Goal: Find specific page/section: Find specific page/section

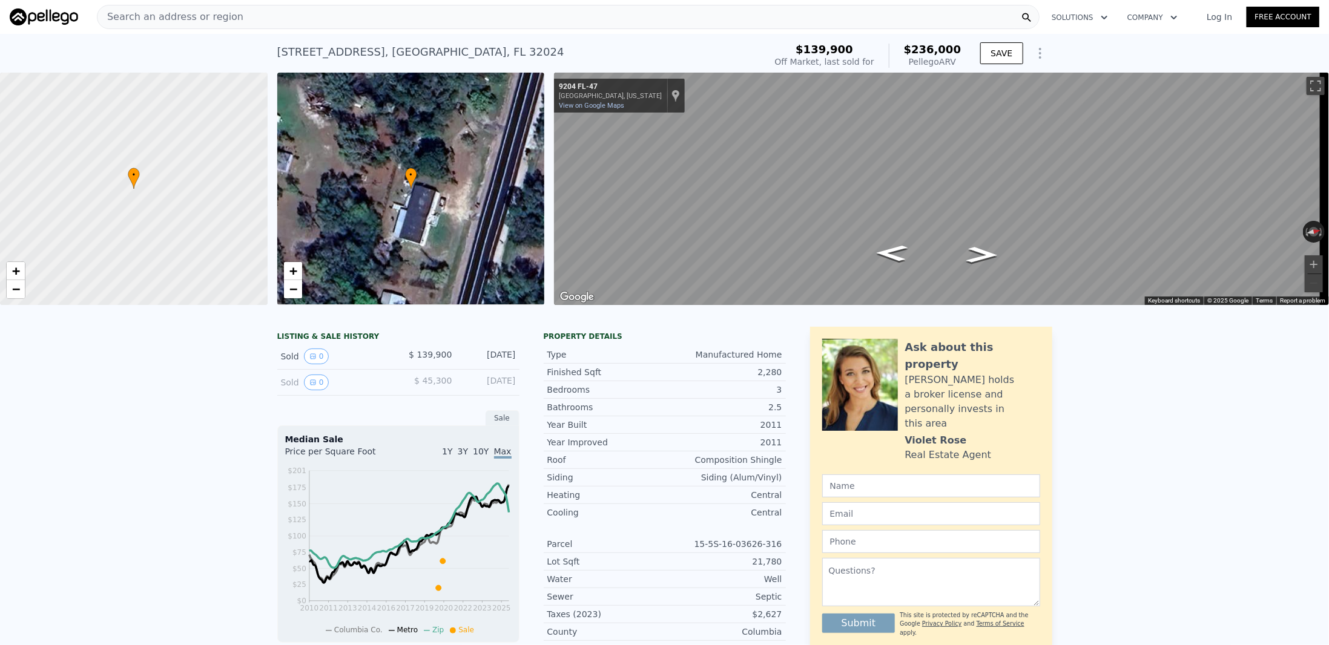
click at [231, 19] on div "Search an address or region" at bounding box center [568, 17] width 943 height 24
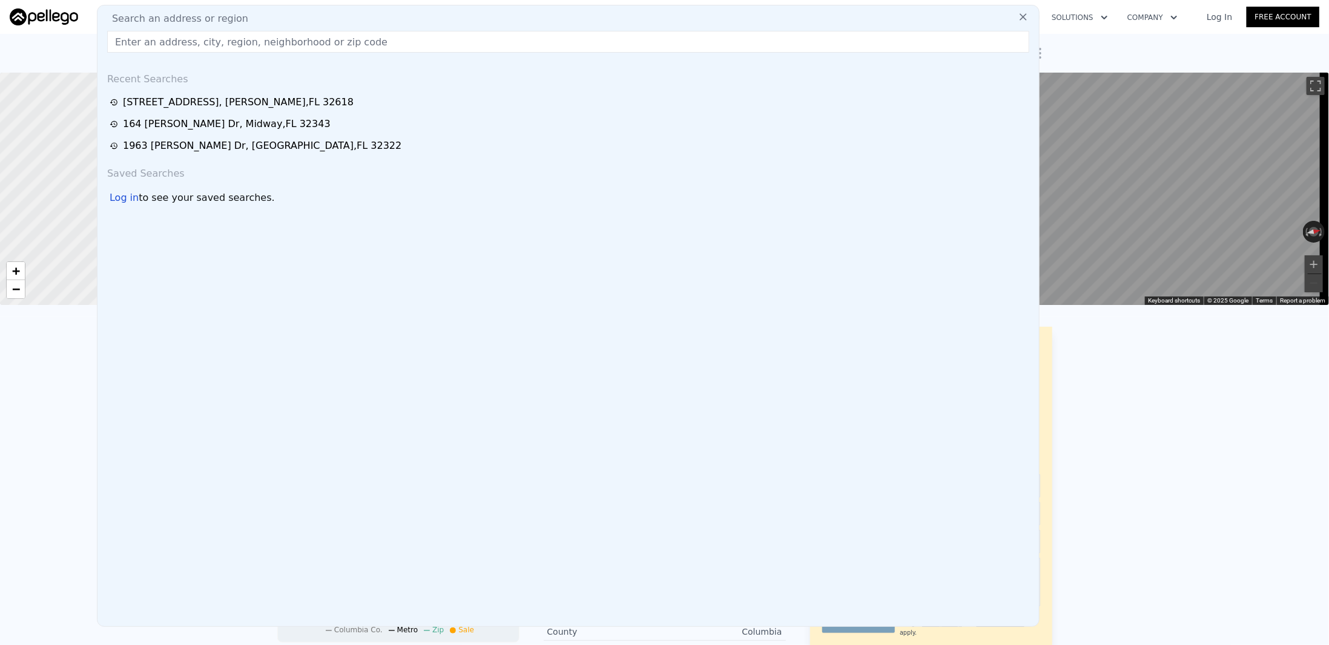
drag, startPoint x: 232, startPoint y: 19, endPoint x: 196, endPoint y: 38, distance: 41.7
paste input "[STREET_ADDRESS]"
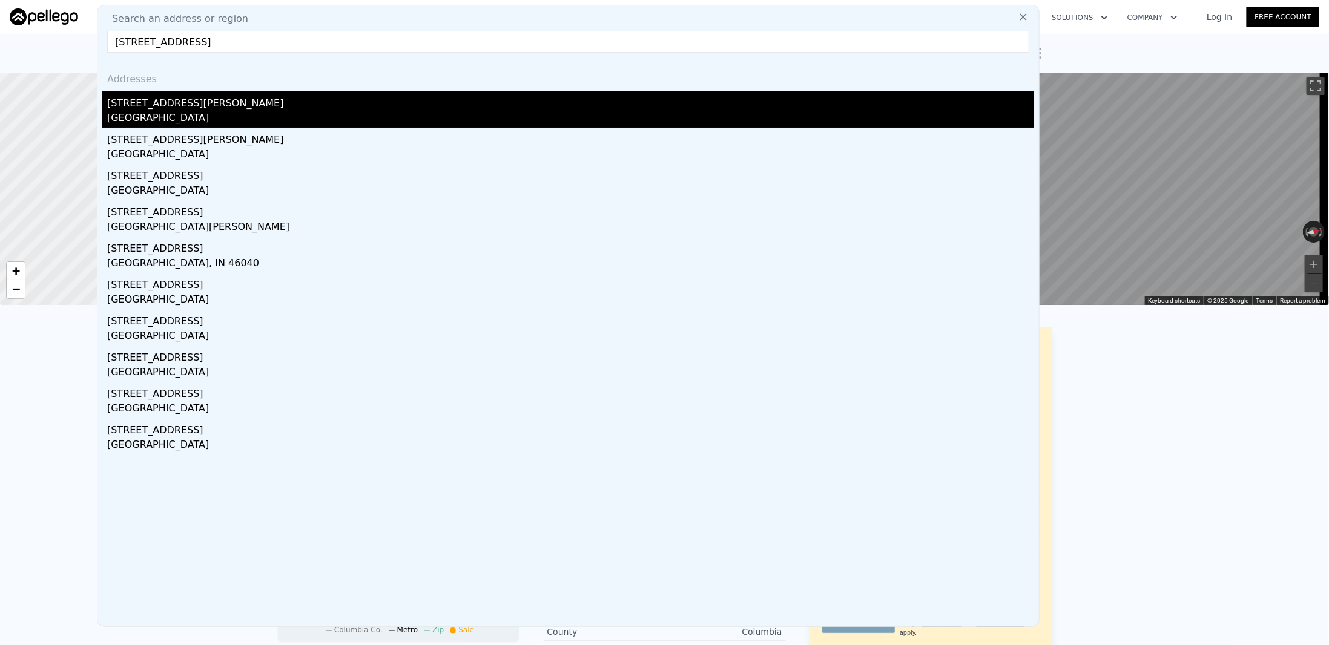
type input "[STREET_ADDRESS]"
click at [193, 106] on div "[STREET_ADDRESS][PERSON_NAME]" at bounding box center [570, 100] width 927 height 19
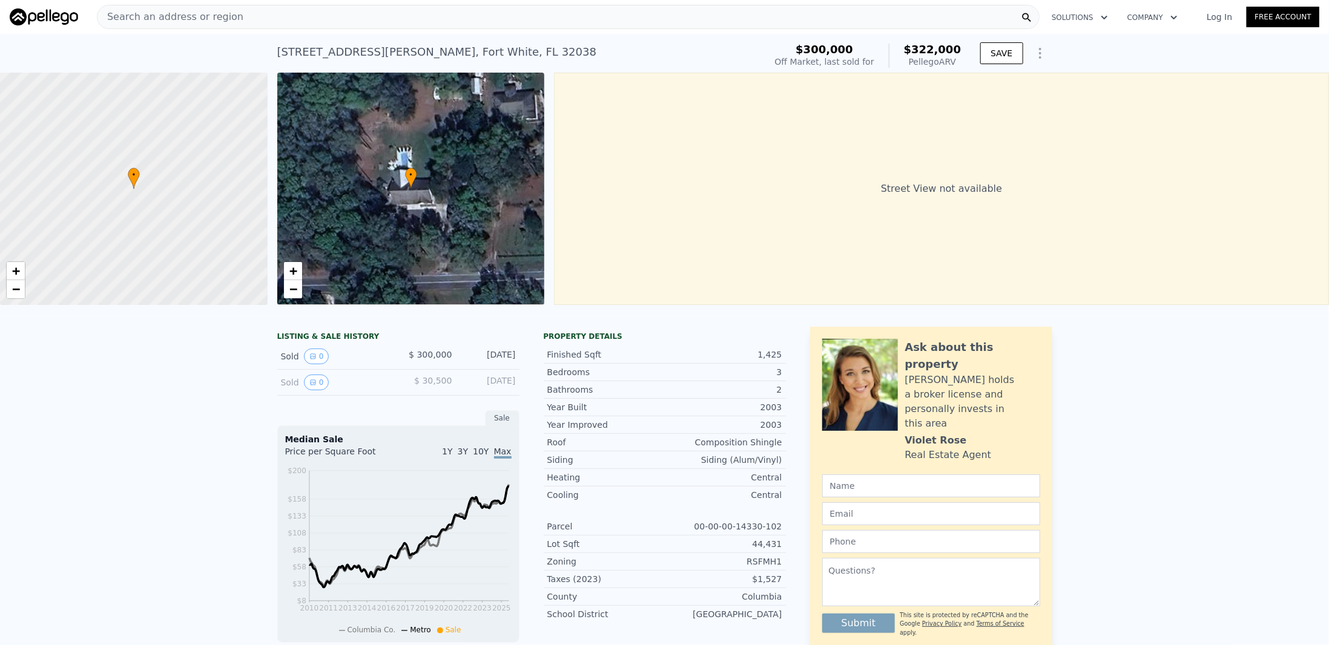
click at [153, 15] on span "Search an address or region" at bounding box center [170, 17] width 146 height 15
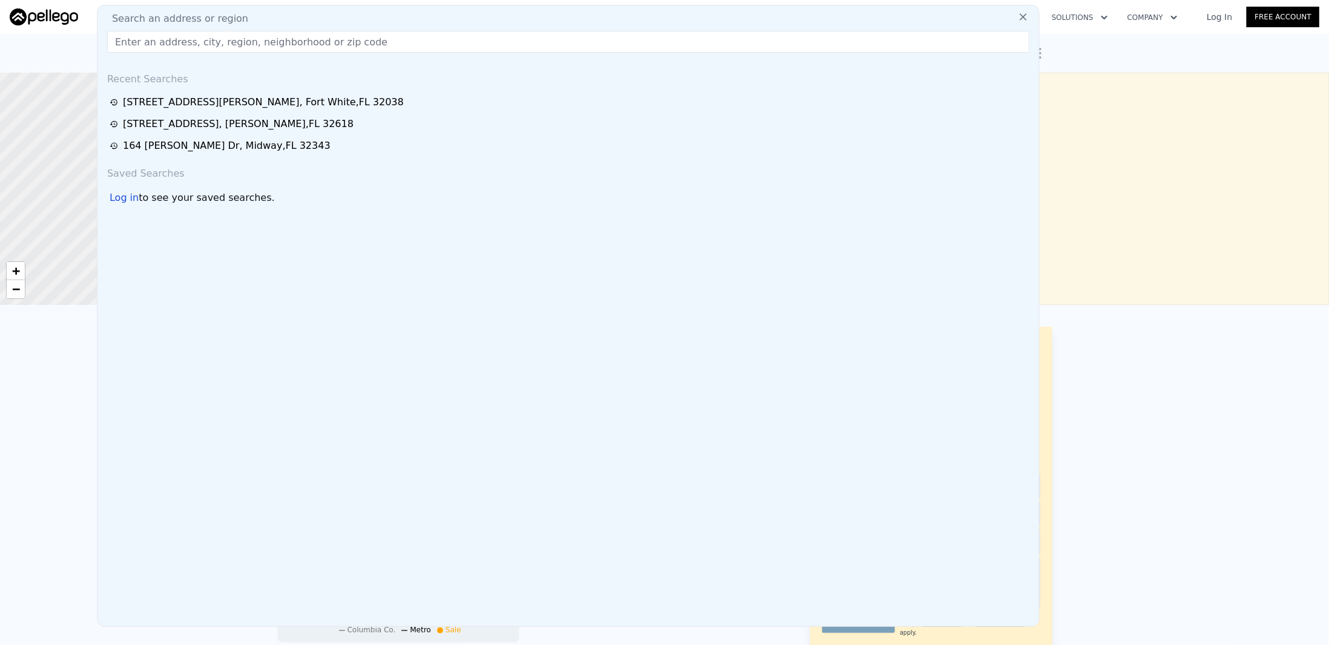
paste input "[STREET_ADDRESS]"
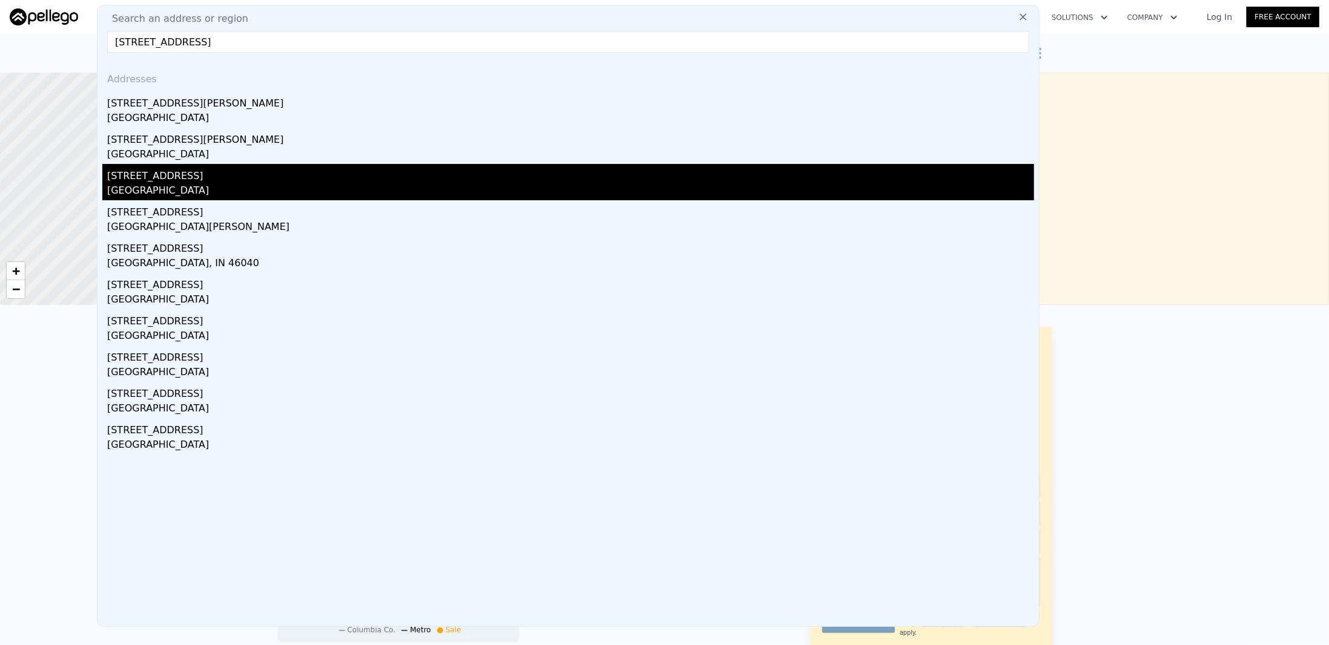
type input "[STREET_ADDRESS]"
click at [185, 186] on div "[GEOGRAPHIC_DATA]" at bounding box center [570, 191] width 927 height 17
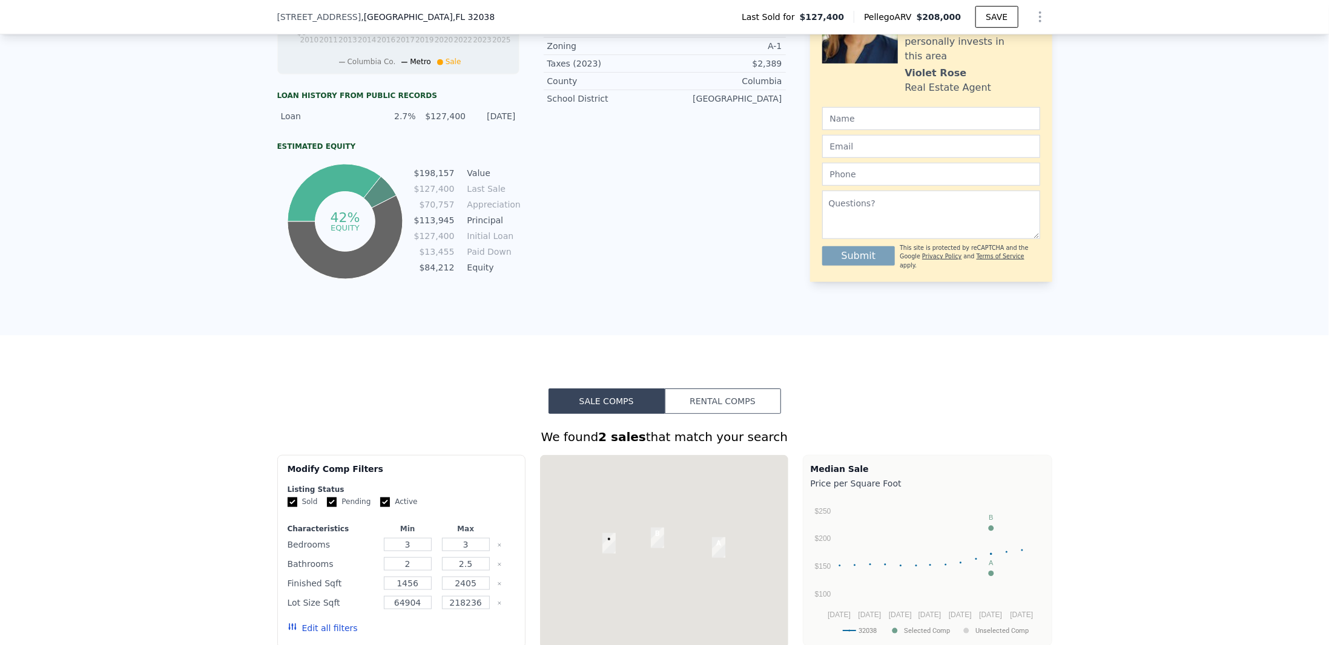
scroll to position [984, 0]
